Goal: Navigation & Orientation: Go to known website

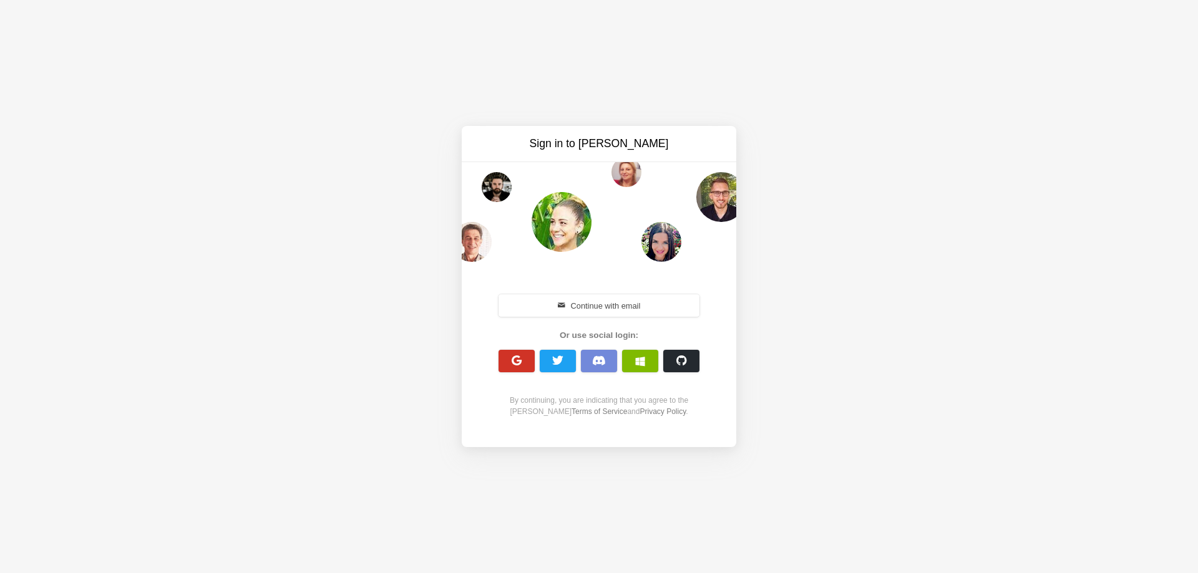
click at [519, 359] on span "button" at bounding box center [517, 361] width 12 height 12
